Goal: Transaction & Acquisition: Book appointment/travel/reservation

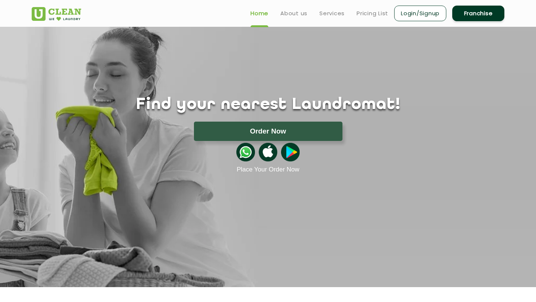
click at [419, 17] on link "Login/Signup" at bounding box center [420, 14] width 52 height 16
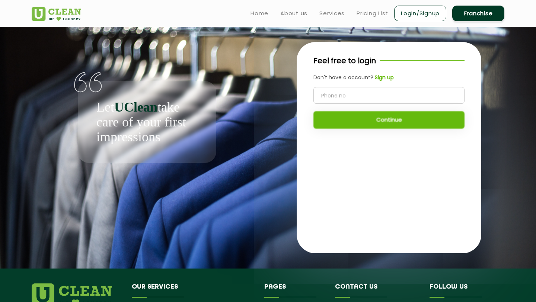
click at [373, 90] on input "tel" at bounding box center [388, 95] width 151 height 17
type input "9304236395"
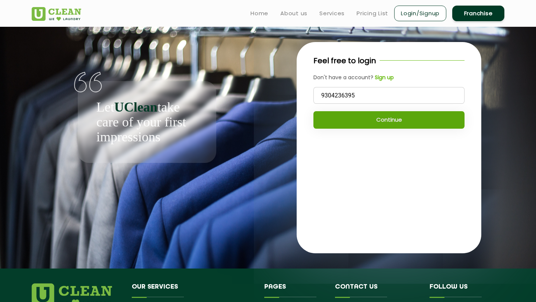
click at [376, 114] on button "Continue" at bounding box center [388, 119] width 151 height 17
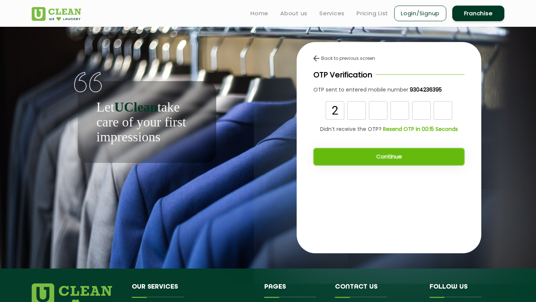
type input "2"
type input "3"
type input "2"
type input "6"
type input "7"
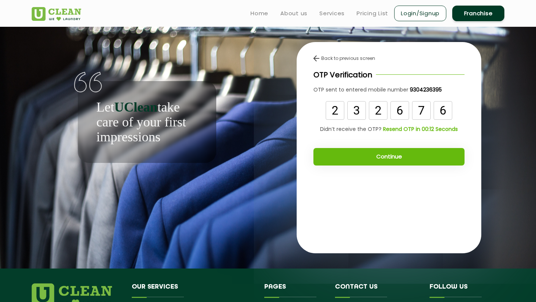
type input "6"
click at [386, 149] on button "Continue" at bounding box center [388, 156] width 151 height 17
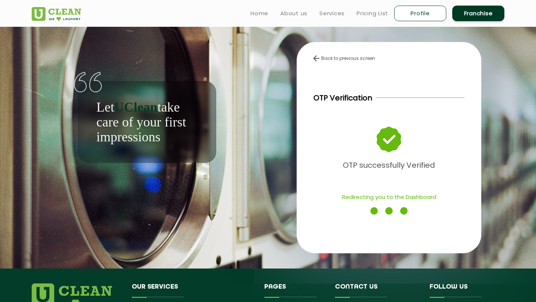
click at [359, 27] on div "Back to previous screen OTP Verification OTP successfully Verified Redirecting …" at bounding box center [389, 148] width 231 height 242
click at [424, 14] on link "Profile" at bounding box center [420, 14] width 52 height 16
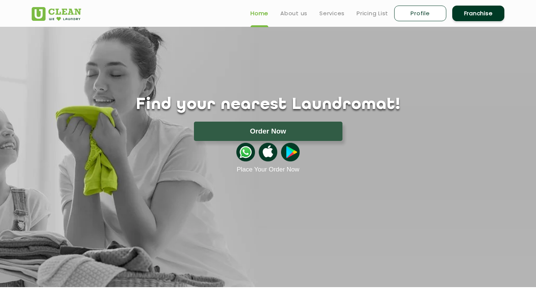
click at [425, 10] on link "Profile" at bounding box center [420, 14] width 52 height 16
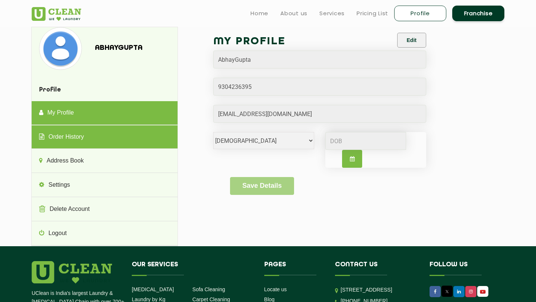
click at [82, 138] on link "Order History" at bounding box center [105, 137] width 146 height 24
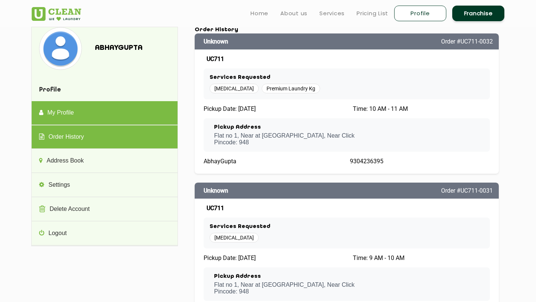
click at [81, 118] on link "My Profile" at bounding box center [105, 113] width 146 height 24
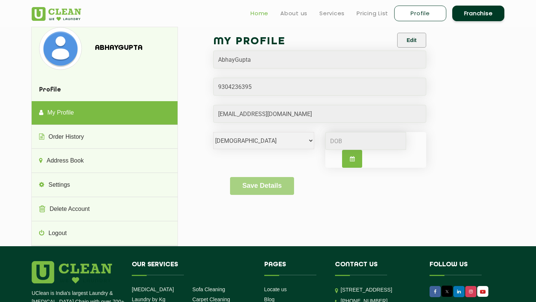
click at [260, 16] on link "Home" at bounding box center [259, 13] width 18 height 9
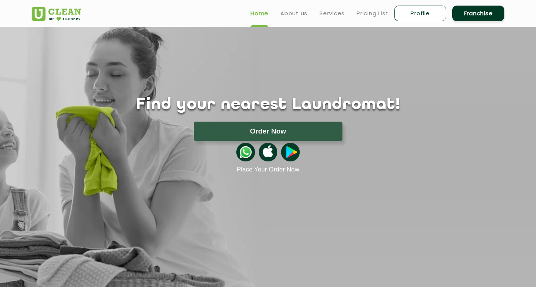
click at [229, 125] on button "Order Now" at bounding box center [268, 131] width 148 height 19
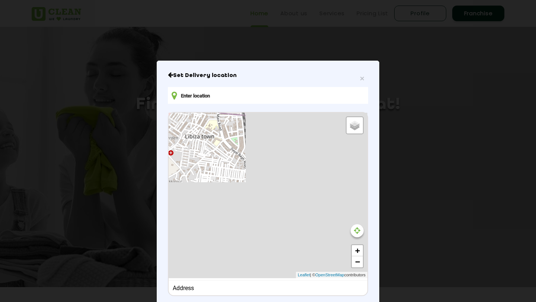
type input "LGF 32, charmwood plaza, Park Ave, Charmwood Village, Sector 39, Faridabad, Har…"
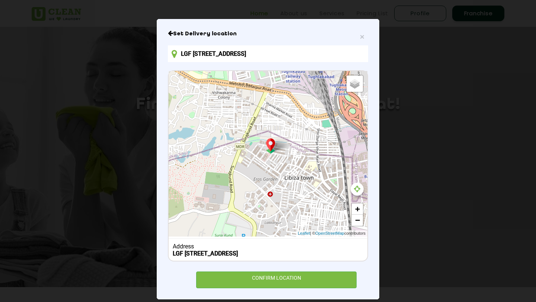
scroll to position [57, 0]
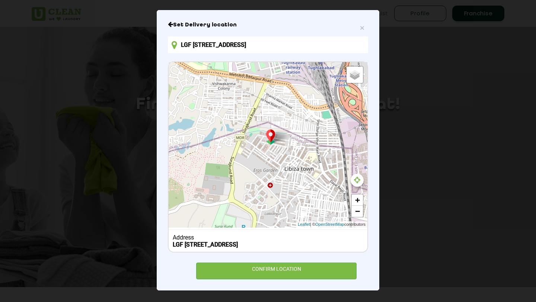
click at [262, 261] on div "Set Delivery location LGF 32, charmwood plaza, Park Ave, Charmwood Village, Sec…" at bounding box center [268, 150] width 200 height 258
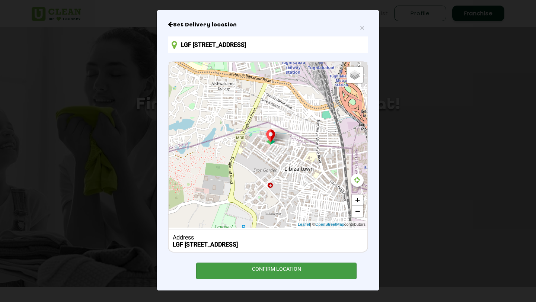
click at [262, 270] on div "CONFIRM LOCATION" at bounding box center [276, 271] width 160 height 17
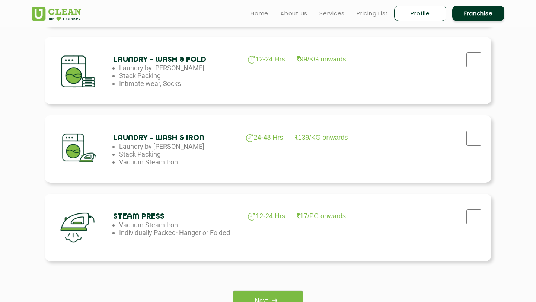
scroll to position [402, 0]
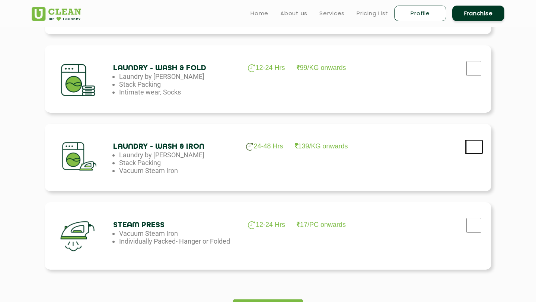
click at [471, 149] on input "checkbox" at bounding box center [473, 147] width 19 height 15
checkbox input "true"
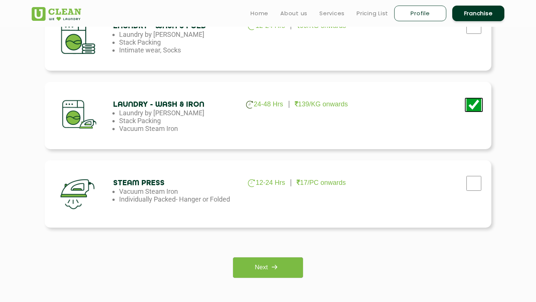
scroll to position [453, 0]
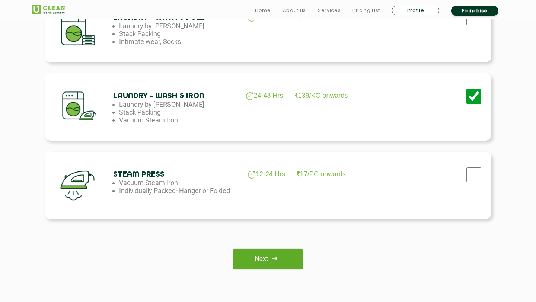
click at [269, 261] on img at bounding box center [274, 258] width 13 height 13
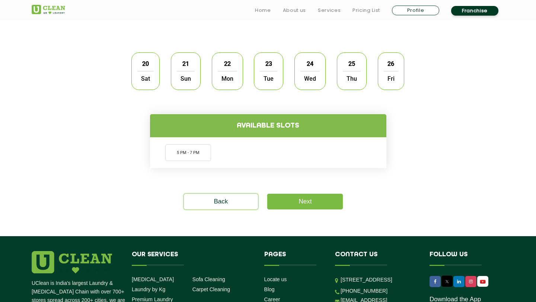
scroll to position [235, 0]
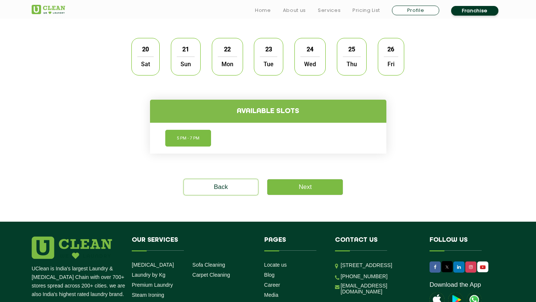
click at [198, 143] on li "5 PM - 7 PM" at bounding box center [188, 138] width 46 height 17
click at [143, 72] on div "20 Sat" at bounding box center [145, 57] width 28 height 38
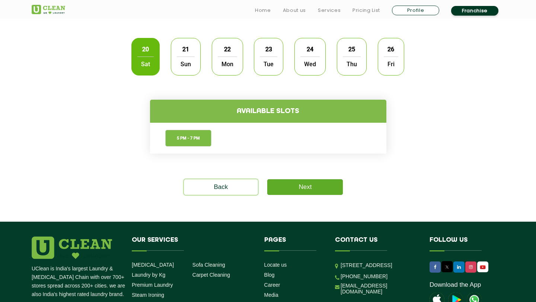
click at [281, 183] on link "Next" at bounding box center [305, 187] width 76 height 16
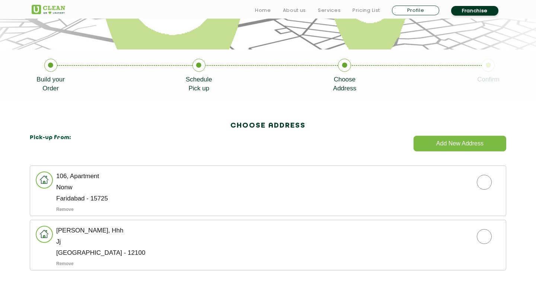
scroll to position [161, 0]
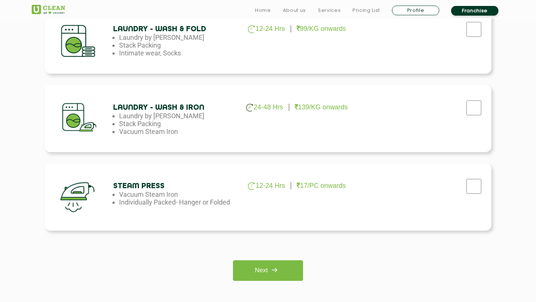
scroll to position [446, 0]
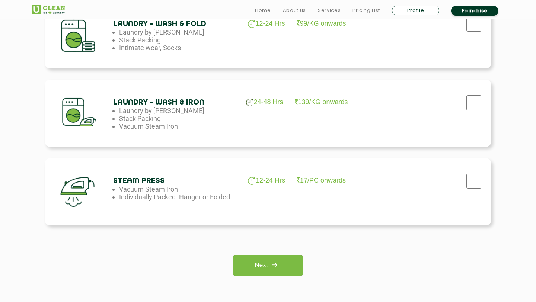
drag, startPoint x: 348, startPoint y: 105, endPoint x: 249, endPoint y: 107, distance: 99.7
click at [249, 107] on div "Laundry - Wash & Iron 24-48 Hrs 139/KG onwards Laundry by Kilo Stack Packing Va…" at bounding box center [268, 113] width 447 height 67
drag, startPoint x: 289, startPoint y: 101, endPoint x: 373, endPoint y: 106, distance: 83.9
click at [373, 106] on div "Laundry - Wash & Iron 24-48 Hrs 139/KG onwards Laundry by Kilo Stack Packing Va…" at bounding box center [268, 113] width 447 height 67
drag, startPoint x: 360, startPoint y: 105, endPoint x: 342, endPoint y: 121, distance: 23.5
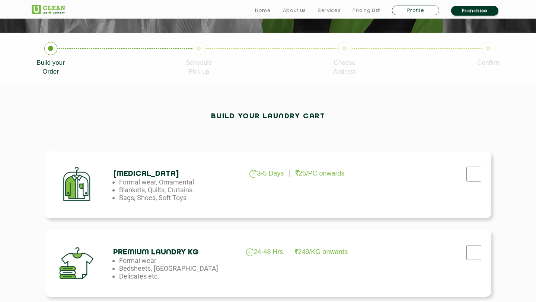
scroll to position [210, 0]
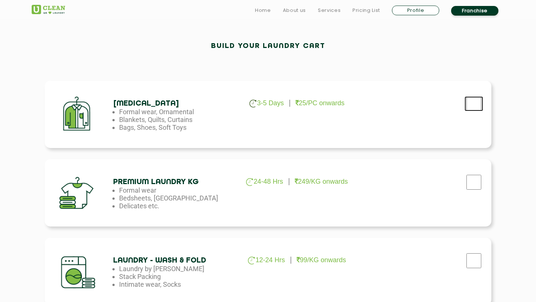
click at [480, 100] on input "checkbox" at bounding box center [473, 103] width 19 height 15
checkbox input "true"
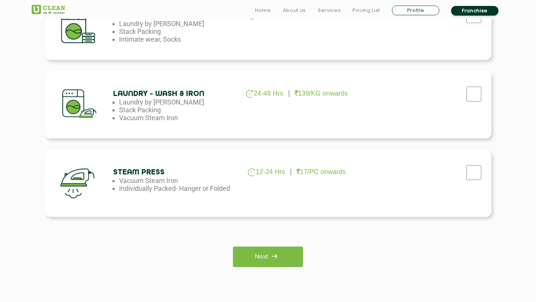
scroll to position [636, 0]
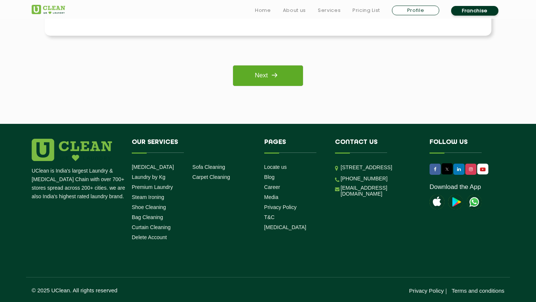
click at [271, 84] on link "Next" at bounding box center [268, 75] width 70 height 20
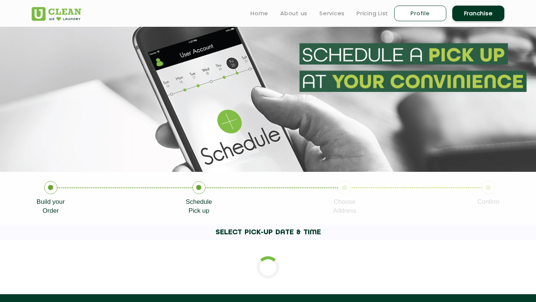
click at [271, 80] on section at bounding box center [268, 99] width 536 height 145
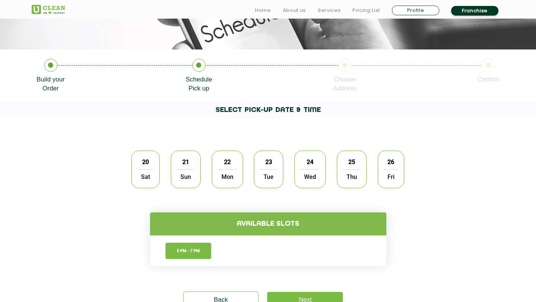
scroll to position [168, 0]
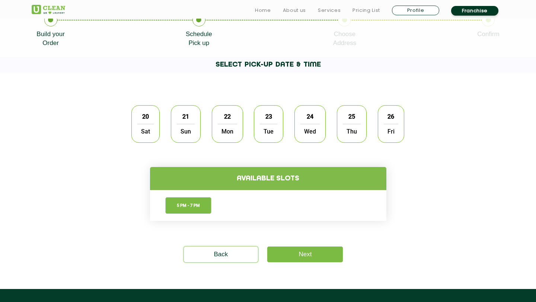
click at [151, 126] on span "Sat" at bounding box center [145, 131] width 16 height 15
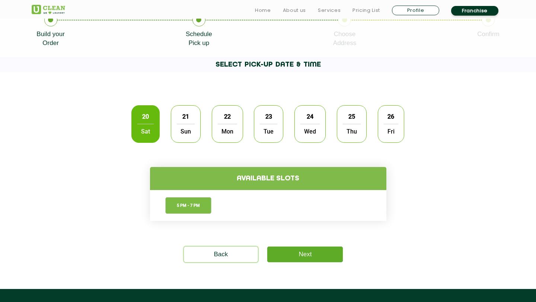
click at [275, 254] on link "Next" at bounding box center [305, 255] width 76 height 16
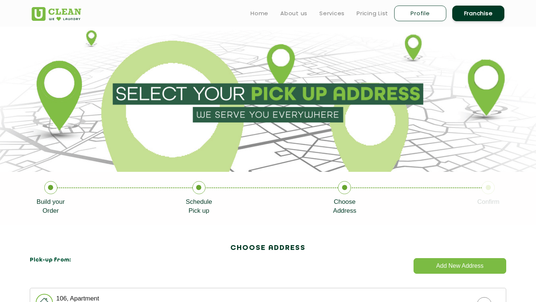
scroll to position [163, 0]
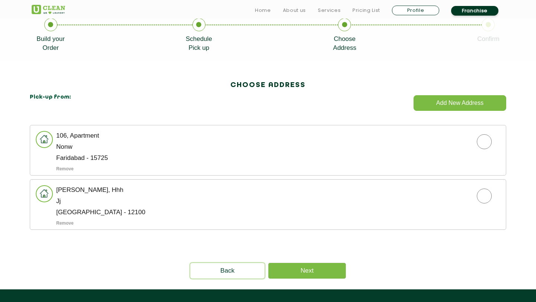
click at [349, 177] on ul "106, Apartment Nonw Faridabad - 15725 Remove JJ, Hhh Jj Faridabad - 12100 Remove" at bounding box center [268, 177] width 476 height 105
click at [333, 232] on div "106, Apartment Nonw Faridabad - 15725 Remove JJ, Hhh Jj Faridabad - 12100 Remove" at bounding box center [268, 179] width 476 height 109
click at [309, 270] on link "Next" at bounding box center [306, 271] width 77 height 16
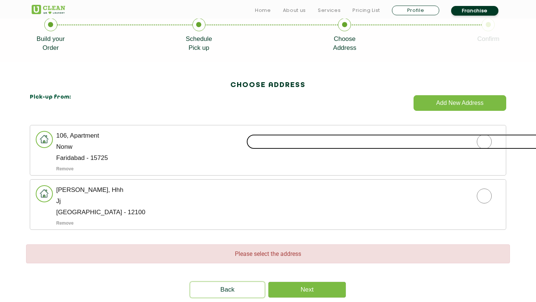
click at [486, 144] on input "radio" at bounding box center [484, 141] width 476 height 15
radio input "true"
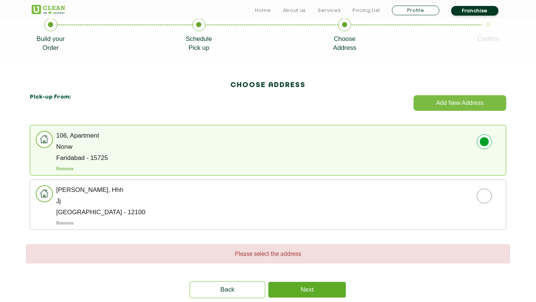
click at [326, 296] on link "Next" at bounding box center [306, 290] width 77 height 16
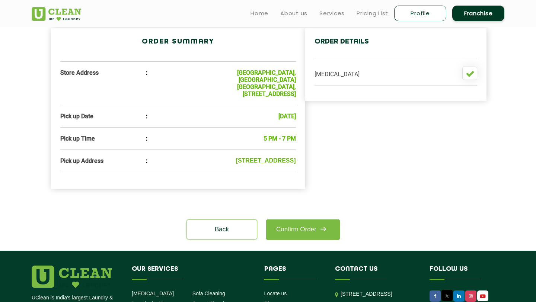
scroll to position [204, 0]
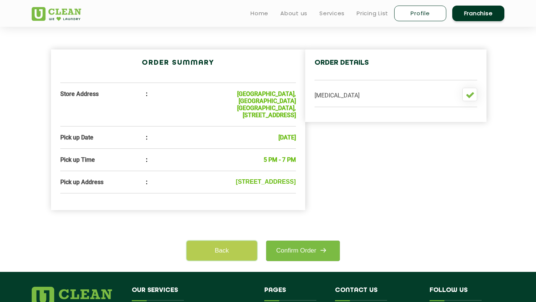
click at [246, 249] on link "Back" at bounding box center [222, 250] width 70 height 19
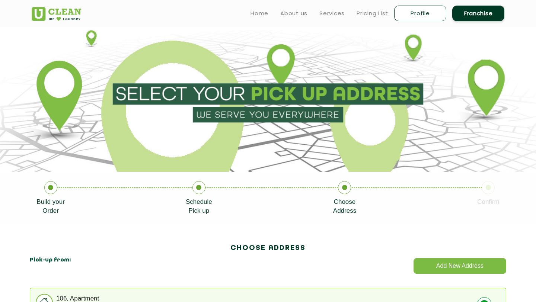
click at [249, 15] on ul "Home About us Services Pricing List Profile Franchise" at bounding box center [374, 12] width 260 height 17
click at [268, 10] on ul "Home About us Services Pricing List Profile Franchise" at bounding box center [374, 12] width 260 height 17
click at [259, 13] on link "Home" at bounding box center [259, 13] width 18 height 9
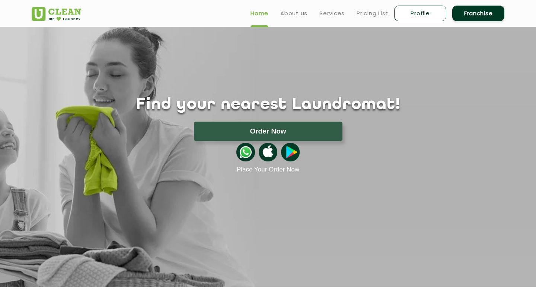
click at [245, 152] on img at bounding box center [245, 152] width 19 height 19
